Goal: Book appointment/travel/reservation

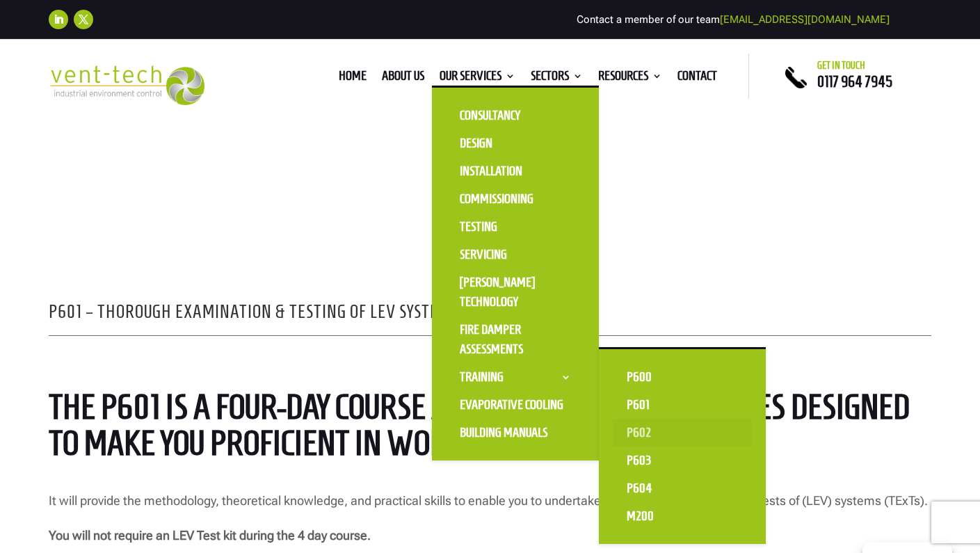
click at [630, 431] on link "P602" at bounding box center [682, 433] width 139 height 28
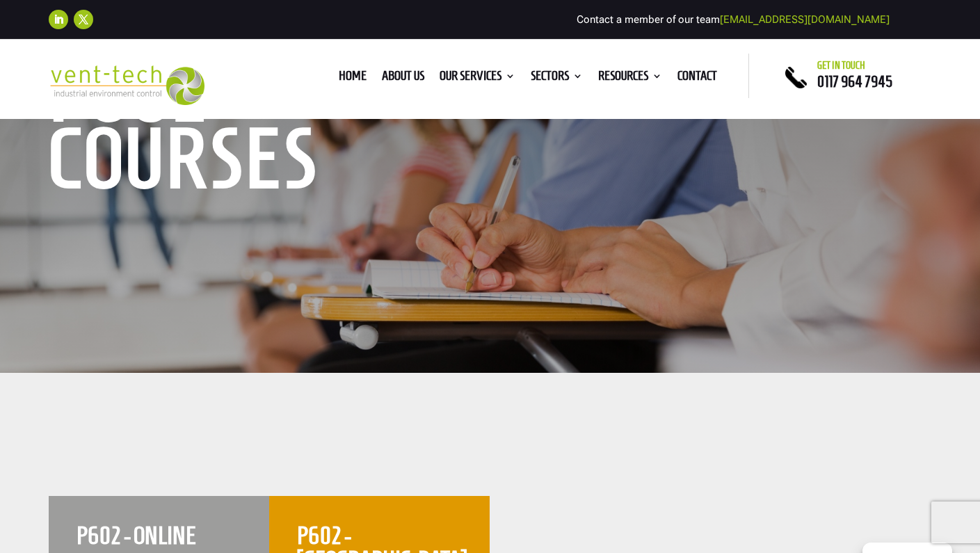
scroll to position [92, 0]
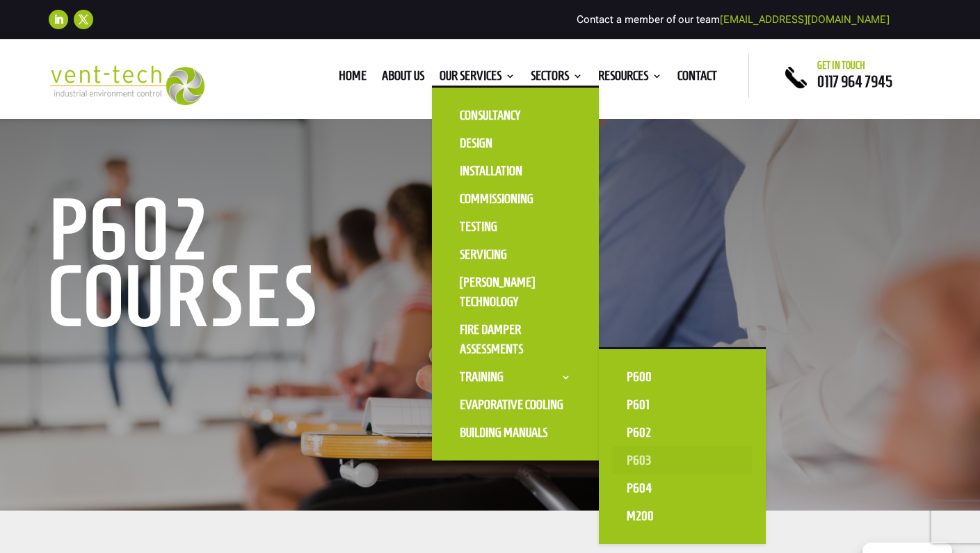
click at [626, 456] on link "P603" at bounding box center [682, 461] width 139 height 28
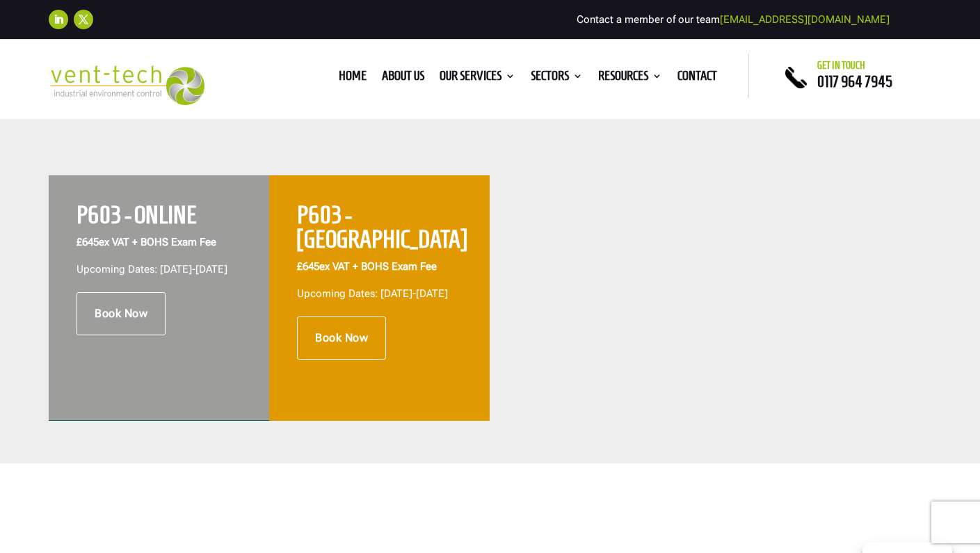
scroll to position [597, 0]
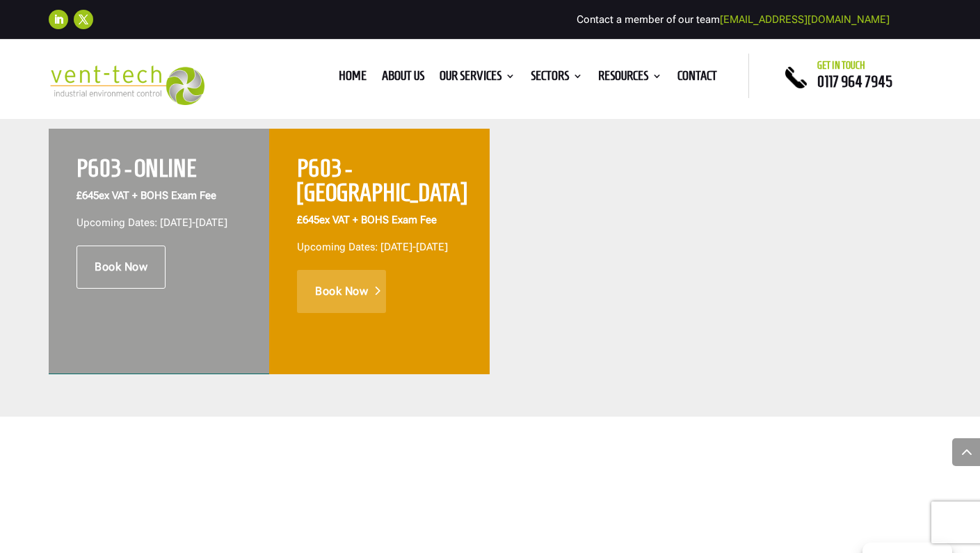
click at [344, 273] on link "Book Now" at bounding box center [341, 291] width 89 height 43
click at [125, 274] on link "Book Now" at bounding box center [121, 267] width 89 height 43
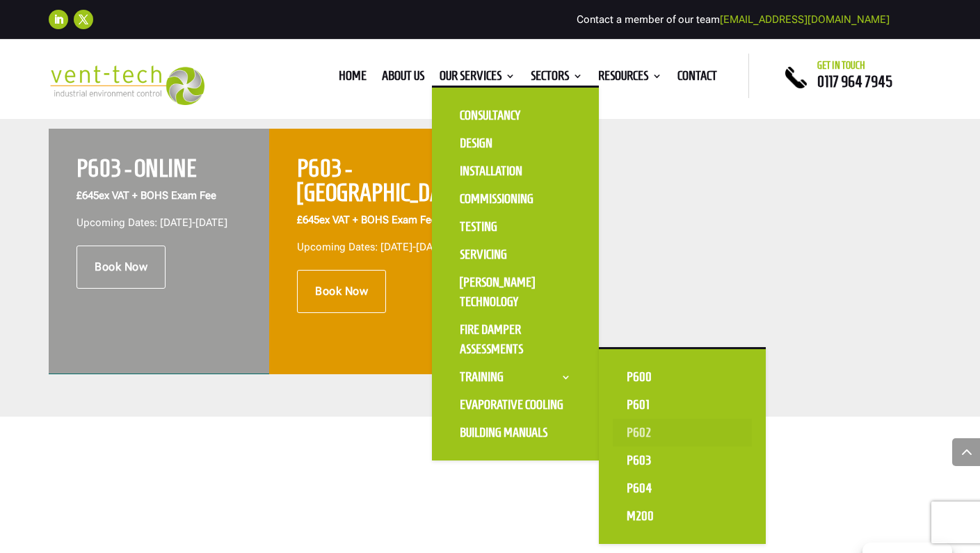
click at [633, 436] on link "P602" at bounding box center [682, 433] width 139 height 28
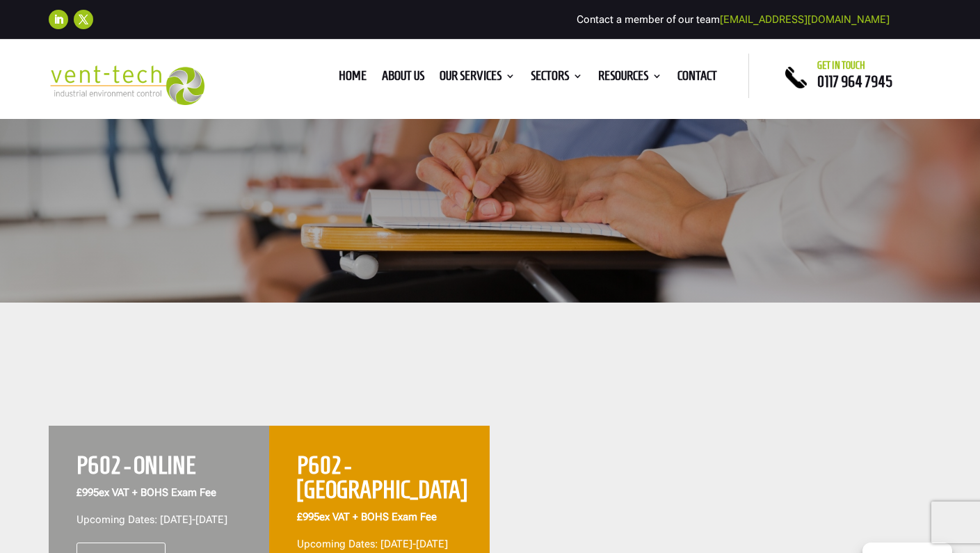
scroll to position [528, 0]
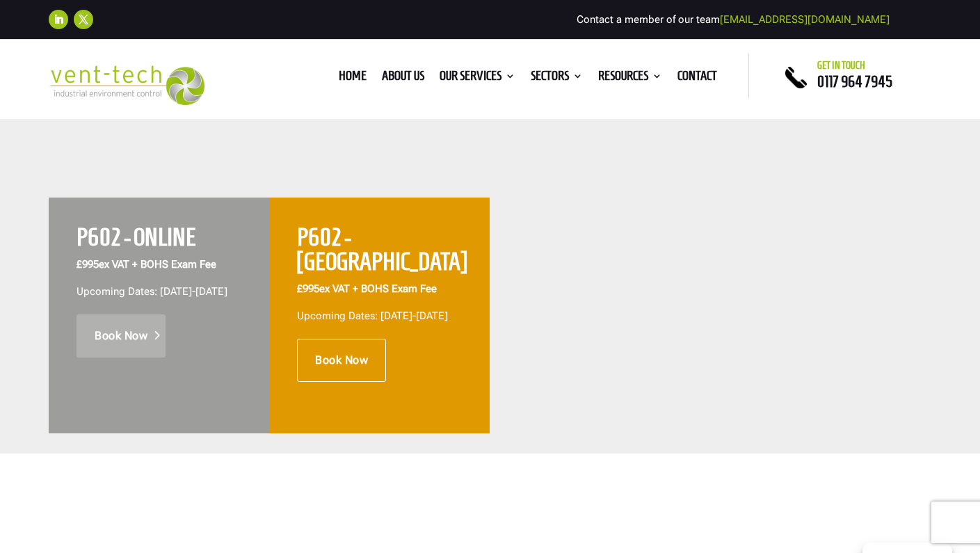
click at [134, 349] on link "Book Now" at bounding box center [121, 335] width 89 height 43
click at [350, 346] on link "Book Now" at bounding box center [341, 360] width 89 height 43
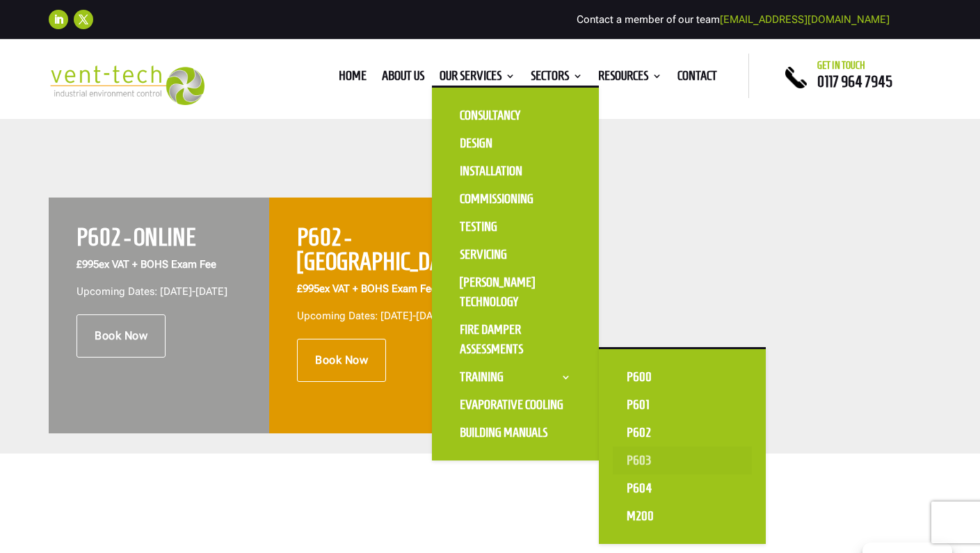
click at [620, 465] on link "P603" at bounding box center [682, 461] width 139 height 28
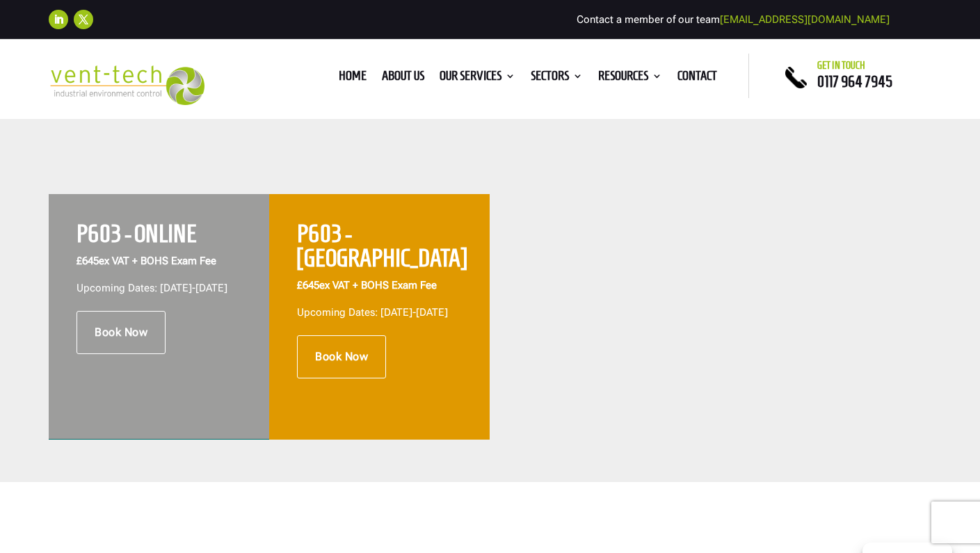
scroll to position [532, 0]
